Goal: Task Accomplishment & Management: Complete application form

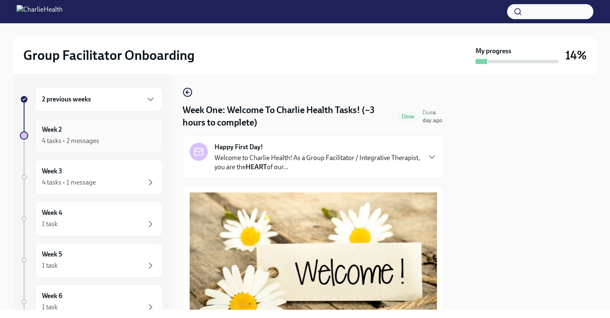
click at [69, 142] on div "4 tasks • 2 messages" at bounding box center [70, 140] width 57 height 9
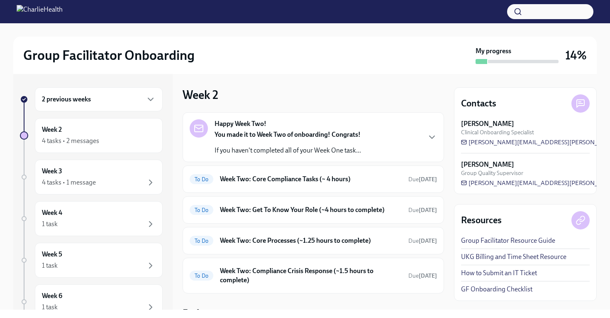
click at [307, 135] on strong "You made it to Week Two of onboarding! Congrats!" at bounding box center [288, 134] width 146 height 8
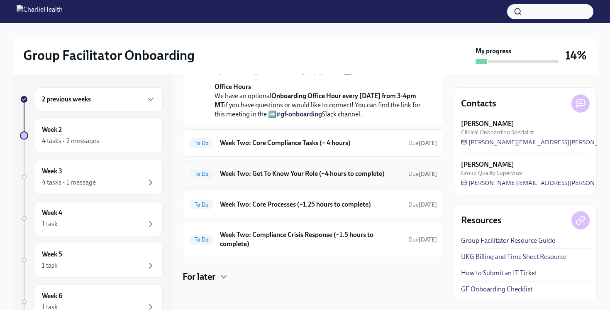
scroll to position [305, 0]
click at [300, 145] on h6 "Week Two: Core Compliance Tasks (~ 4 hours)" at bounding box center [311, 142] width 182 height 9
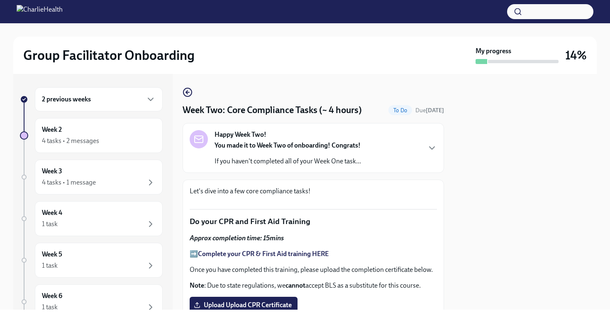
scroll to position [10, 0]
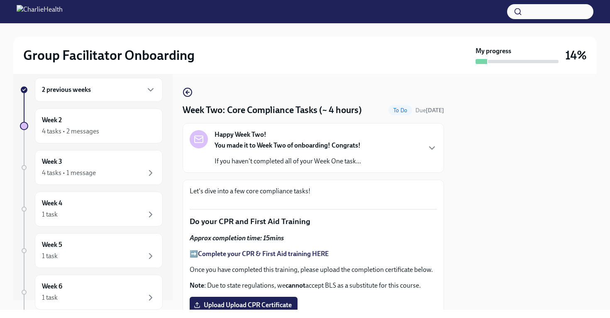
click at [70, 95] on div "2 previous weeks" at bounding box center [99, 90] width 128 height 24
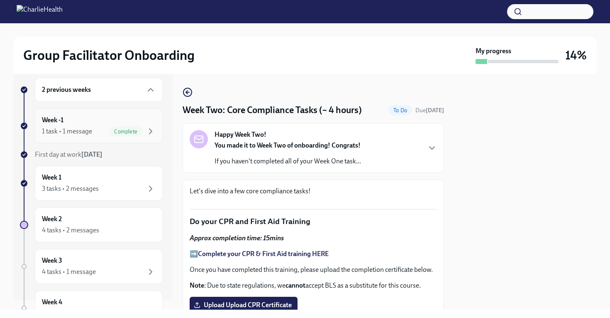
click at [120, 128] on span "Complete" at bounding box center [125, 131] width 33 height 6
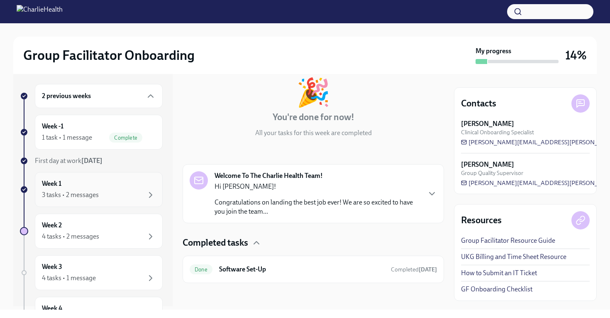
scroll to position [4, 0]
click at [95, 202] on div "Week 1 3 tasks • 2 messages" at bounding box center [99, 188] width 128 height 35
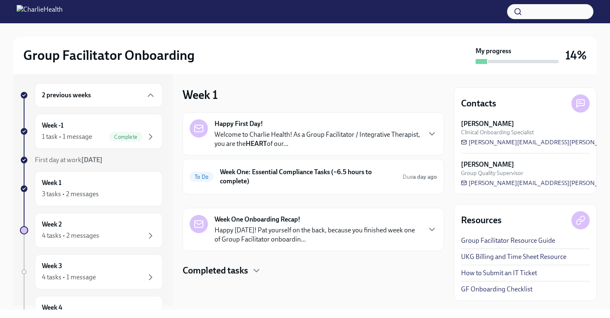
click at [299, 235] on p "Happy [DATE]! Pat yourself on the back, because you finished week one of Group …" at bounding box center [318, 234] width 206 height 18
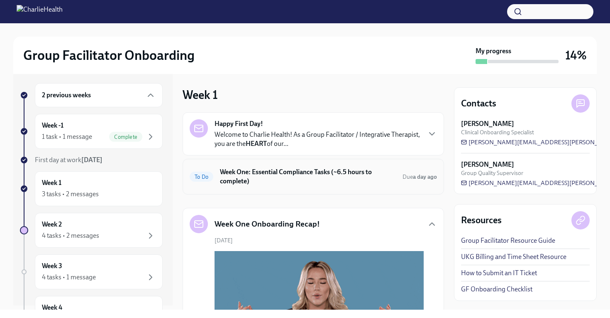
click at [291, 175] on h6 "Week One: Essential Compliance Tasks (~6.5 hours to complete)" at bounding box center [308, 176] width 176 height 18
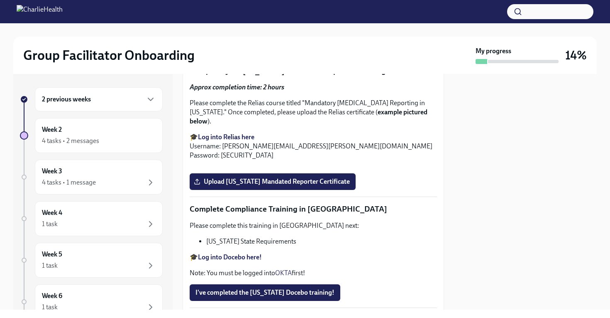
scroll to position [1404, 0]
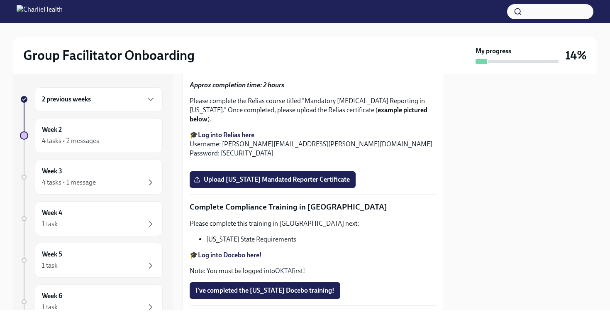
click at [257, 46] on span "Upload [US_STATE] Telehealth Certificate" at bounding box center [260, 41] width 128 height 8
click at [0, 0] on input "Upload [US_STATE] Telehealth Certificate" at bounding box center [0, 0] width 0 height 0
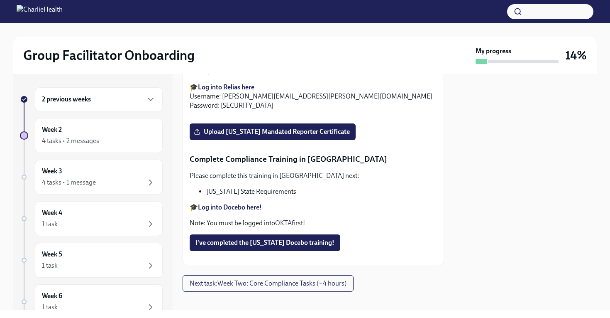
scroll to position [1445, 0]
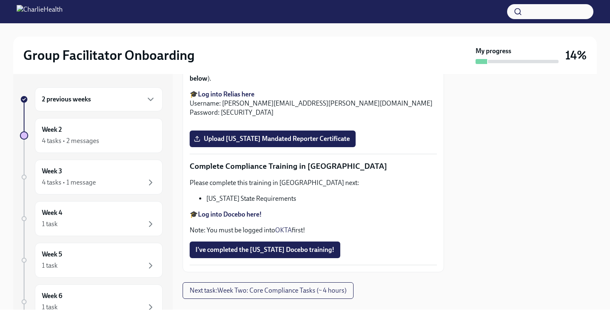
click at [275, 5] on span "[US_STATE]-state-telemedicine-training-[PERSON_NAME].pdf" at bounding box center [291, 1] width 191 height 8
click at [0, 0] on input "[US_STATE]-state-telemedicine-training-[PERSON_NAME].pdf" at bounding box center [0, 0] width 0 height 0
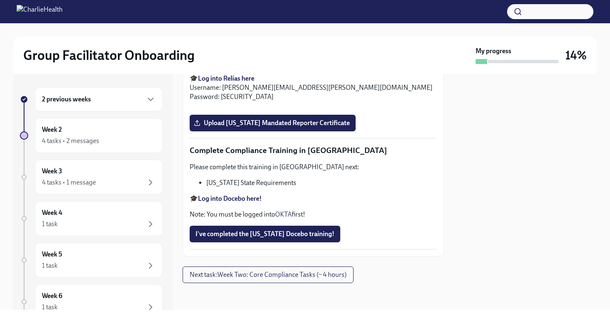
scroll to position [1615, 0]
